Goal: Task Accomplishment & Management: Manage account settings

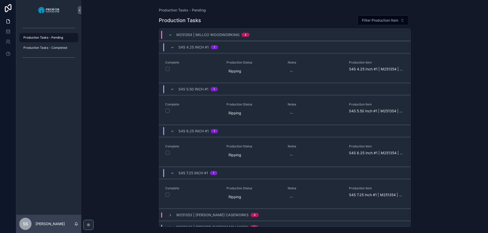
click at [40, 36] on span "Production Tasks - Pending" at bounding box center [43, 38] width 40 height 4
click at [170, 33] on icon "scrollable content" at bounding box center [170, 35] width 4 height 4
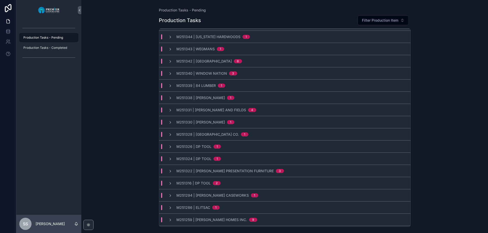
scroll to position [83, 0]
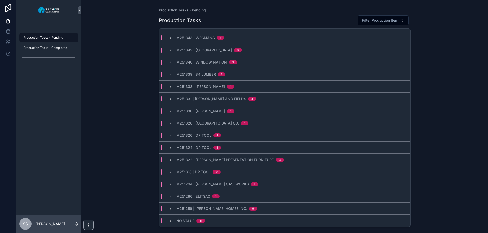
click at [188, 158] on span "M251322 | [PERSON_NAME] Presentation Furniture" at bounding box center [224, 159] width 97 height 5
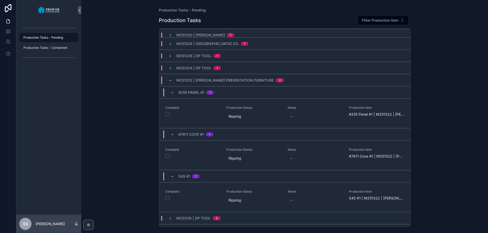
scroll to position [162, 0]
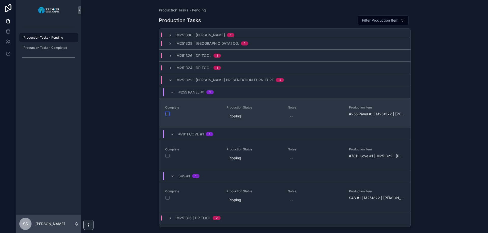
click at [167, 114] on button "scrollable content" at bounding box center [167, 114] width 4 height 4
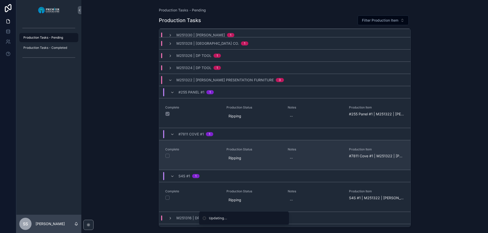
click at [168, 154] on button "scrollable content" at bounding box center [167, 156] width 4 height 4
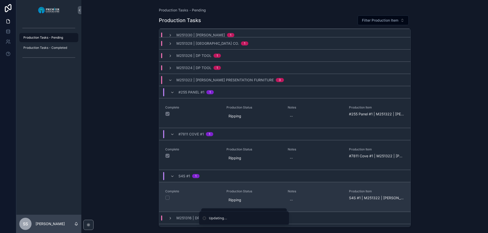
click at [167, 197] on button "scrollable content" at bounding box center [167, 198] width 4 height 4
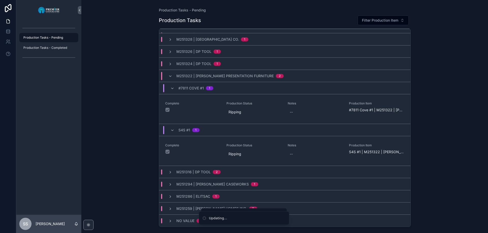
scroll to position [166, 0]
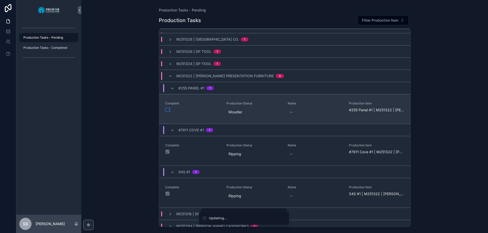
click at [166, 109] on button "scrollable content" at bounding box center [167, 110] width 4 height 4
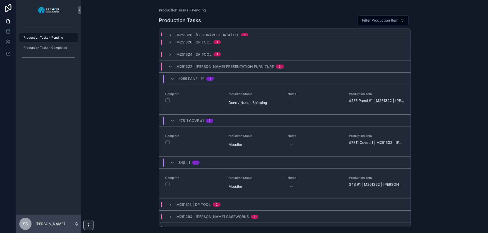
scroll to position [184, 0]
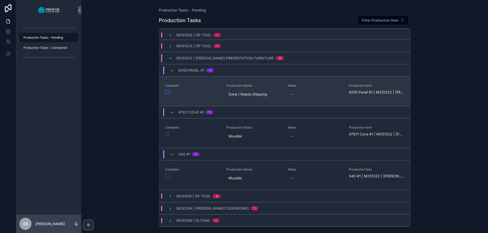
click at [167, 92] on button "scrollable content" at bounding box center [167, 92] width 4 height 4
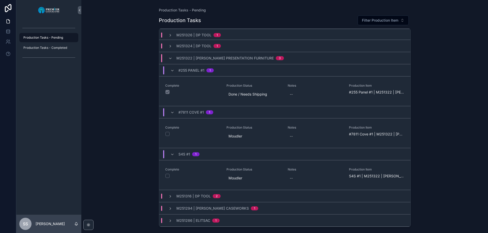
scroll to position [166, 0]
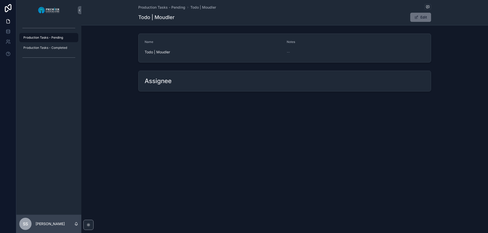
click at [53, 33] on link "Production Tasks - Pending" at bounding box center [48, 37] width 59 height 9
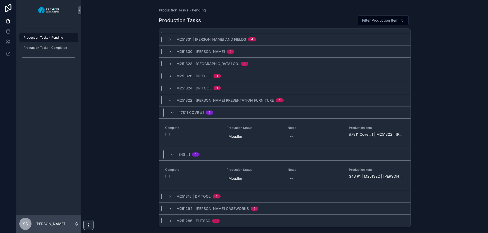
scroll to position [166, 0]
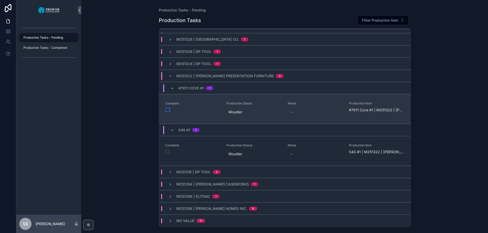
click at [167, 110] on button "scrollable content" at bounding box center [167, 110] width 4 height 4
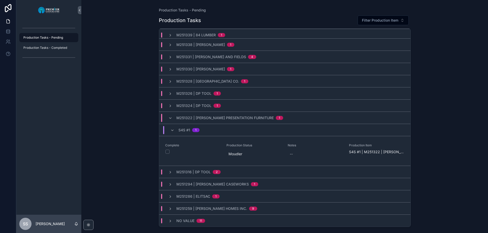
scroll to position [124, 0]
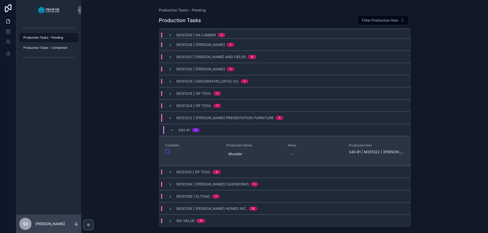
click at [166, 150] on button "scrollable content" at bounding box center [167, 152] width 4 height 4
click at [167, 152] on button "scrollable content" at bounding box center [167, 152] width 4 height 4
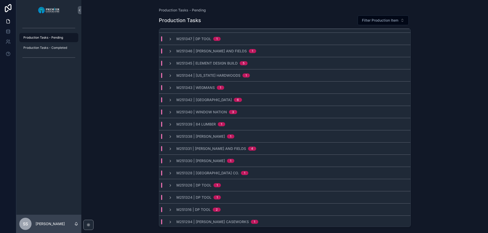
scroll to position [0, 0]
